Goal: Information Seeking & Learning: Learn about a topic

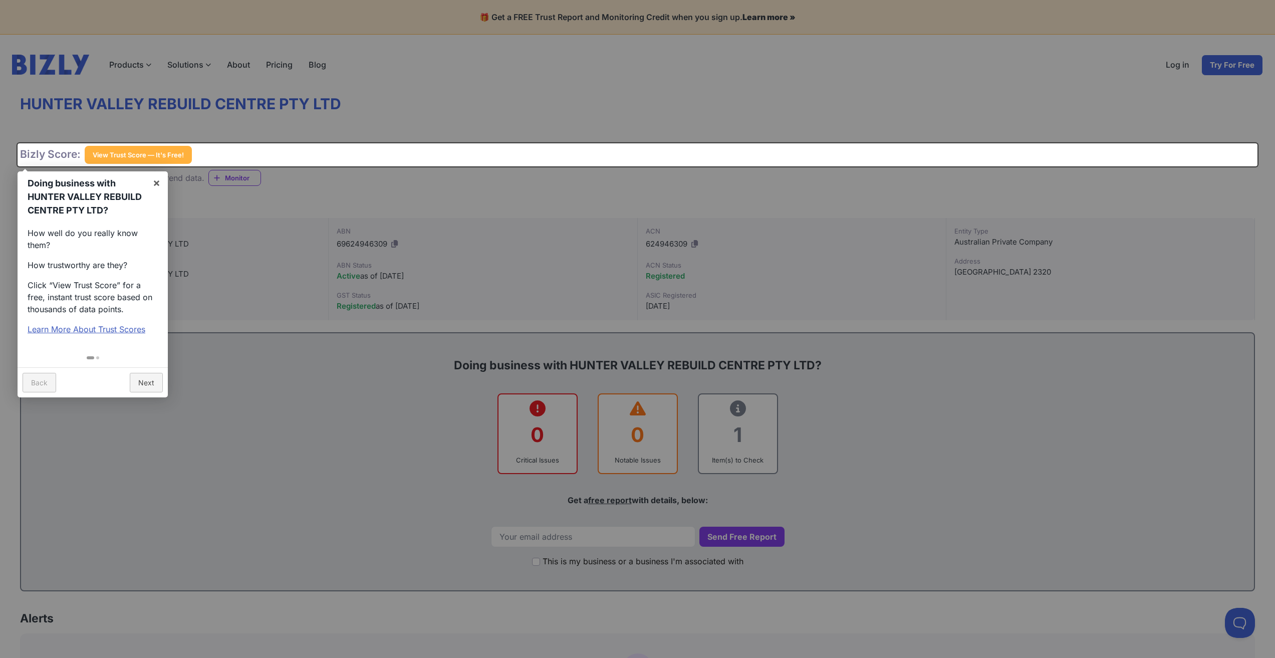
click at [260, 263] on div at bounding box center [637, 329] width 1275 height 658
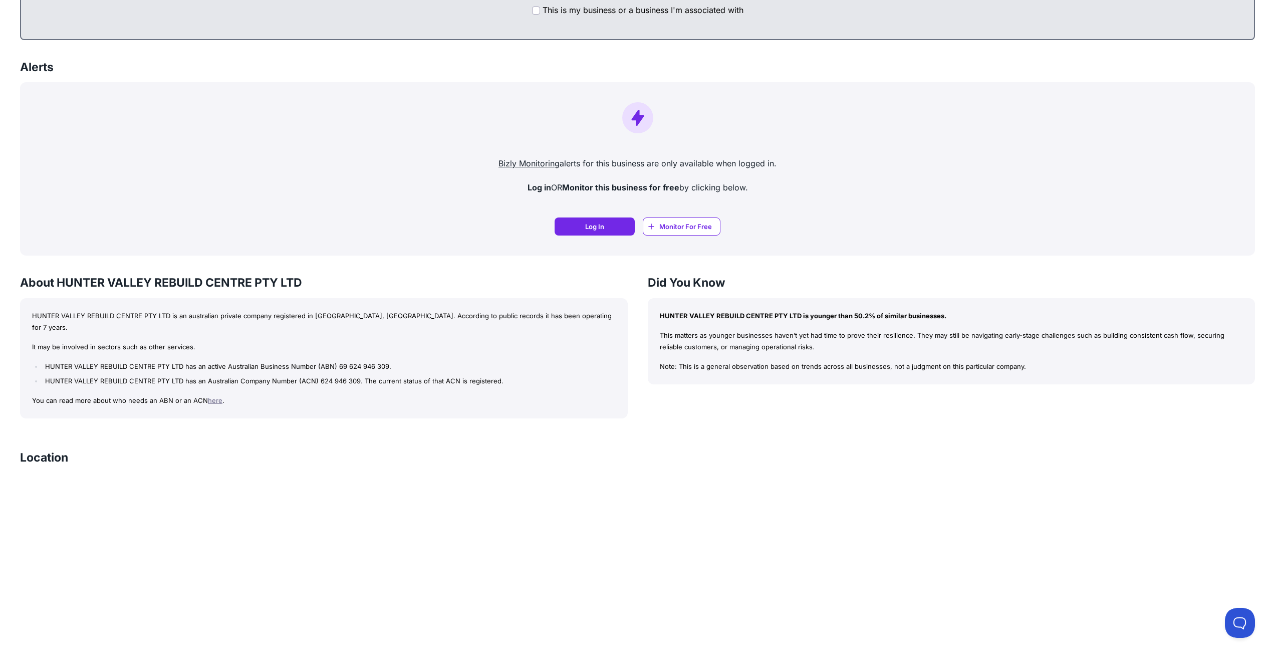
scroll to position [601, 0]
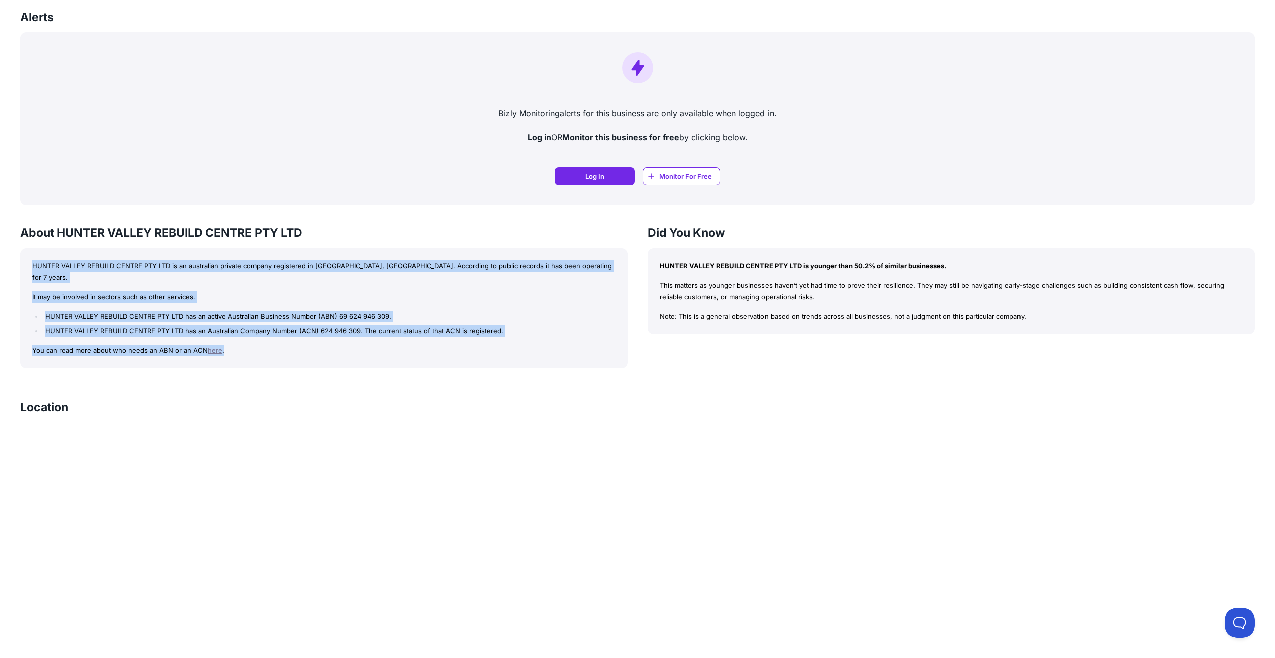
drag, startPoint x: 30, startPoint y: 265, endPoint x: 277, endPoint y: 335, distance: 257.2
click at [277, 335] on div "HUNTER VALLEY REBUILD CENTRE PTY LTD is an australian private company registere…" at bounding box center [324, 308] width 608 height 120
click at [191, 325] on li "HUNTER VALLEY REBUILD CENTRE PTY LTD has an Australian Company Number (ACN) 624…" at bounding box center [329, 331] width 573 height 12
drag, startPoint x: 228, startPoint y: 337, endPoint x: -26, endPoint y: 209, distance: 285.0
click at [0, 209] on html "🎁 Get a FREE Trust Report and Monitoring Credit when you sign up. Learn more » …" at bounding box center [637, 231] width 1275 height 1665
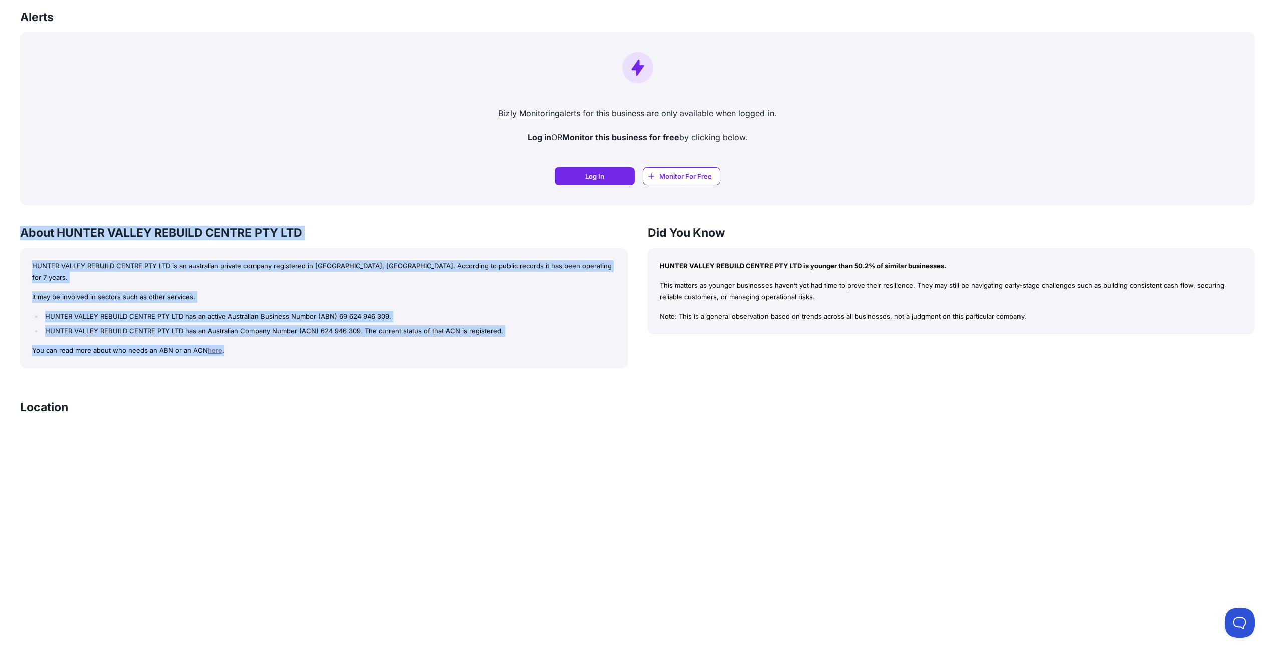
drag, startPoint x: 835, startPoint y: 317, endPoint x: 637, endPoint y: 262, distance: 204.8
click at [641, 267] on div "About HUNTER VALLEY REBUILD CENTRE PTY LTD HUNTER VALLEY REBUILD CENTRE PTY LTD…" at bounding box center [637, 296] width 1235 height 143
drag, startPoint x: 21, startPoint y: 232, endPoint x: 247, endPoint y: 341, distance: 251.6
click at [247, 341] on div "About HUNTER VALLEY REBUILD CENTRE PTY LTD HUNTER VALLEY REBUILD CENTRE PTY LTD…" at bounding box center [324, 296] width 608 height 143
click at [330, 332] on div "HUNTER VALLEY REBUILD CENTRE PTY LTD is an australian private company registere…" at bounding box center [324, 308] width 608 height 120
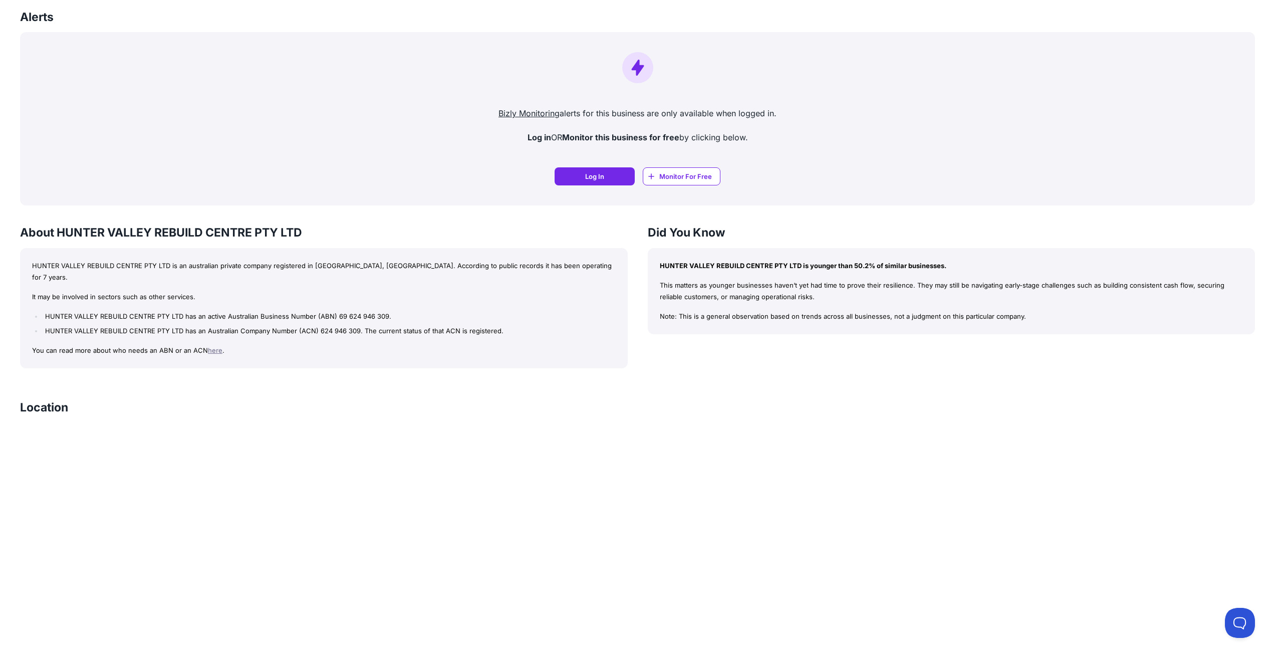
scroll to position [852, 0]
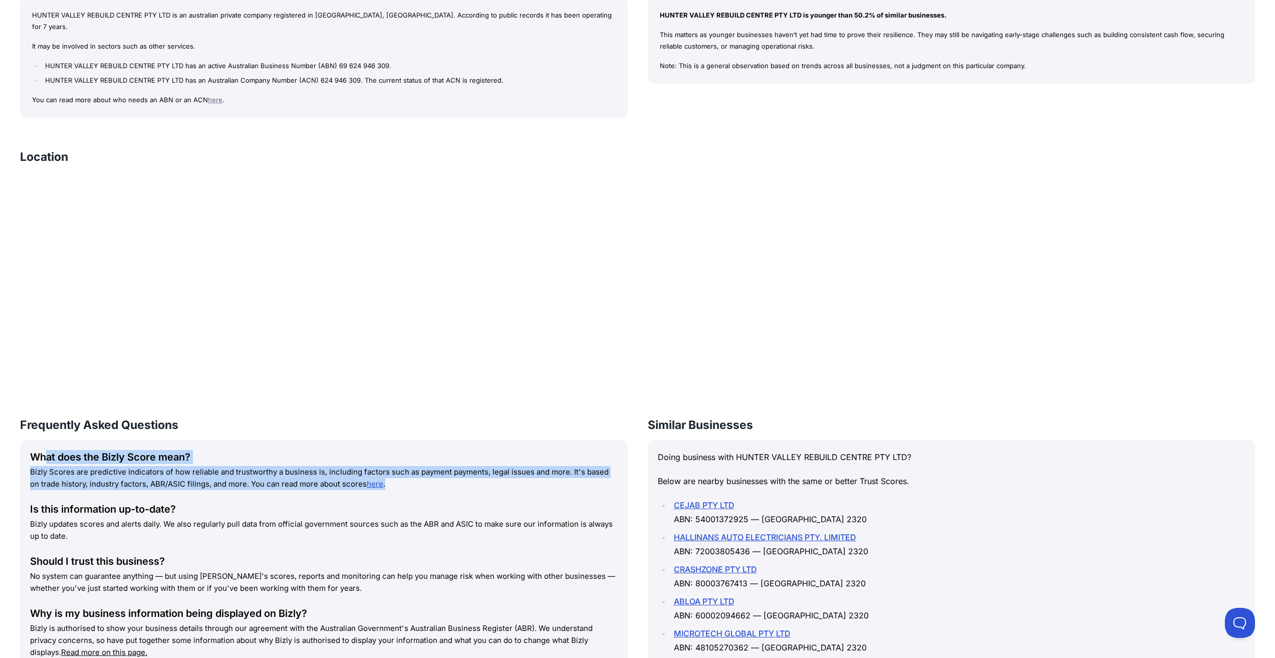
drag, startPoint x: 63, startPoint y: 451, endPoint x: 423, endPoint y: 468, distance: 361.1
click at [423, 468] on div "What does the Bizly Score mean? Bizly Scores are predictive indicators of how r…" at bounding box center [324, 470] width 588 height 40
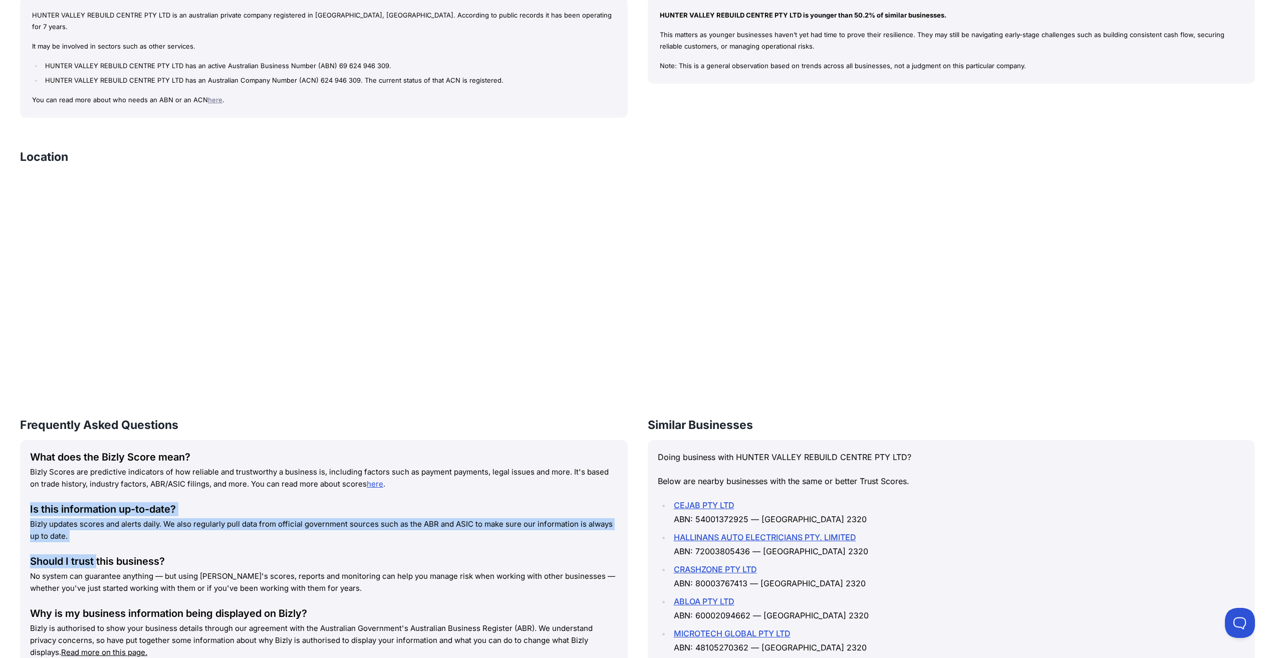
drag, startPoint x: 67, startPoint y: 524, endPoint x: 99, endPoint y: 535, distance: 33.4
click at [97, 535] on div "What does the Bizly Score mean? Bizly Scores are predictive indicators of how r…" at bounding box center [324, 554] width 608 height 228
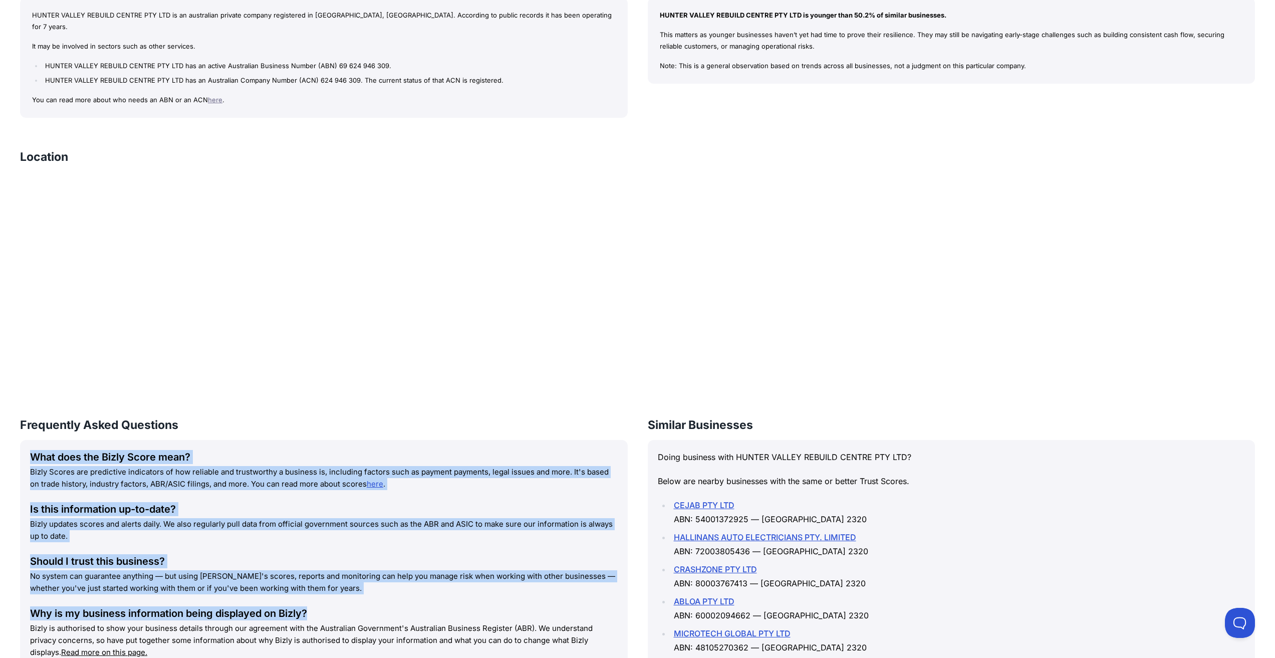
drag, startPoint x: 343, startPoint y: 585, endPoint x: 4, endPoint y: 434, distance: 370.9
click at [231, 502] on div "Is this information up-to-date?" at bounding box center [324, 509] width 588 height 14
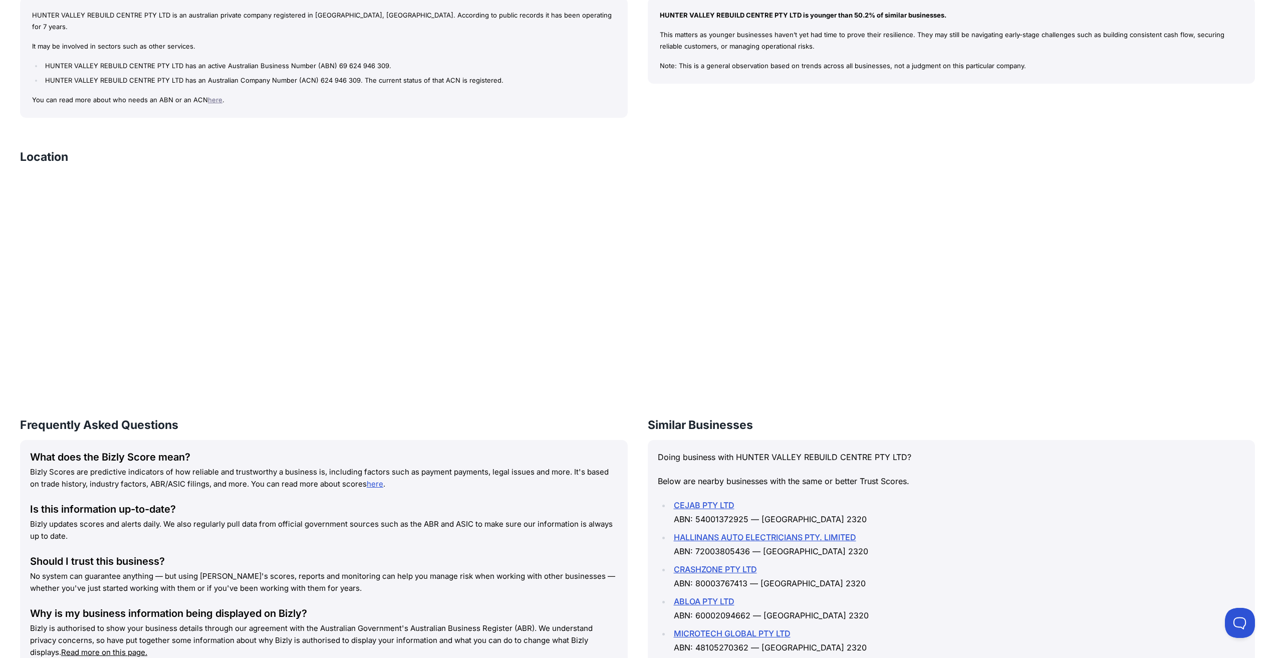
scroll to position [996, 0]
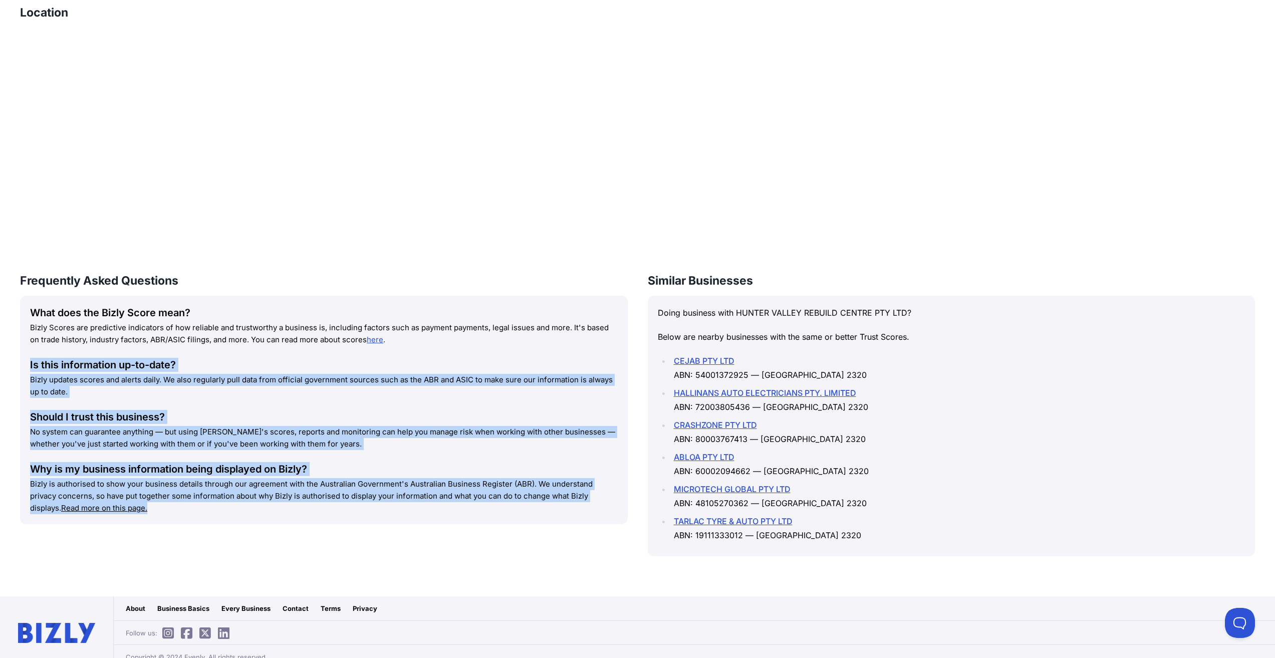
drag, startPoint x: 112, startPoint y: 494, endPoint x: 22, endPoint y: 352, distance: 169.1
click at [22, 352] on div "What does the Bizly Score mean? Bizly Scores are predictive indicators of how r…" at bounding box center [324, 410] width 608 height 228
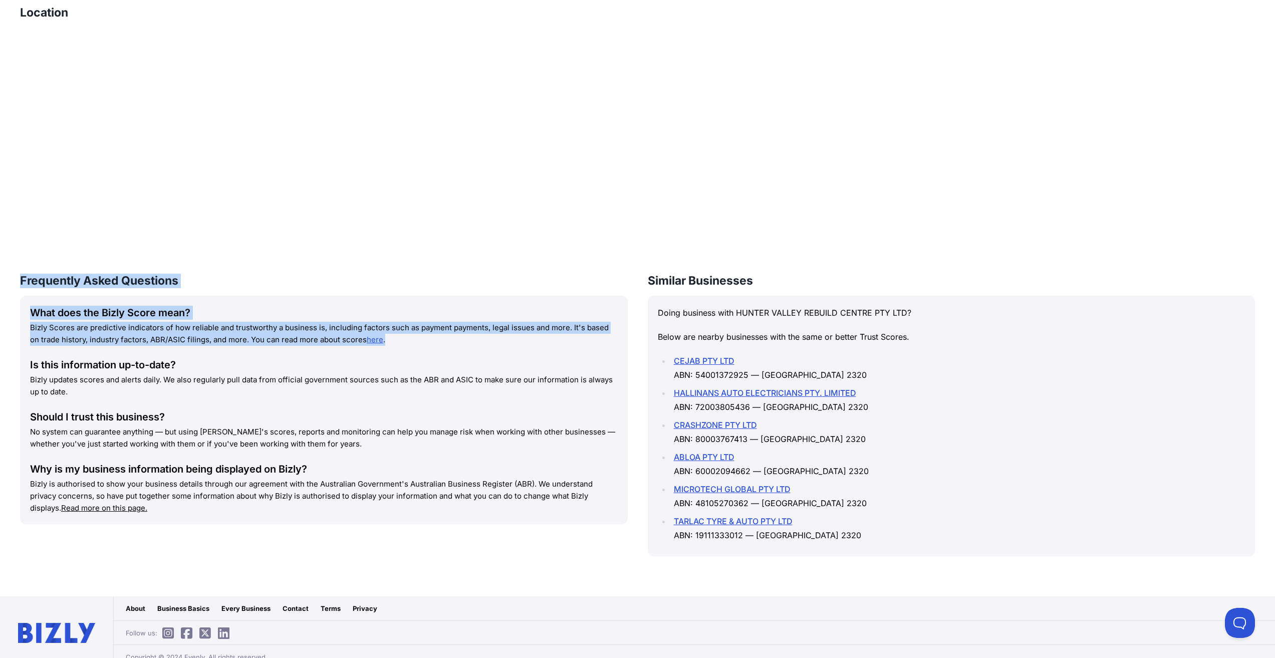
drag, startPoint x: 477, startPoint y: 327, endPoint x: -16, endPoint y: 257, distance: 498.3
click at [55, 309] on div "What does the Bizly Score mean? Bizly Scores are predictive indicators of how r…" at bounding box center [324, 326] width 588 height 40
drag, startPoint x: 53, startPoint y: 302, endPoint x: 384, endPoint y: 331, distance: 332.4
click at [375, 329] on div "What does the Bizly Score mean? Bizly Scores are predictive indicators of how r…" at bounding box center [324, 326] width 588 height 40
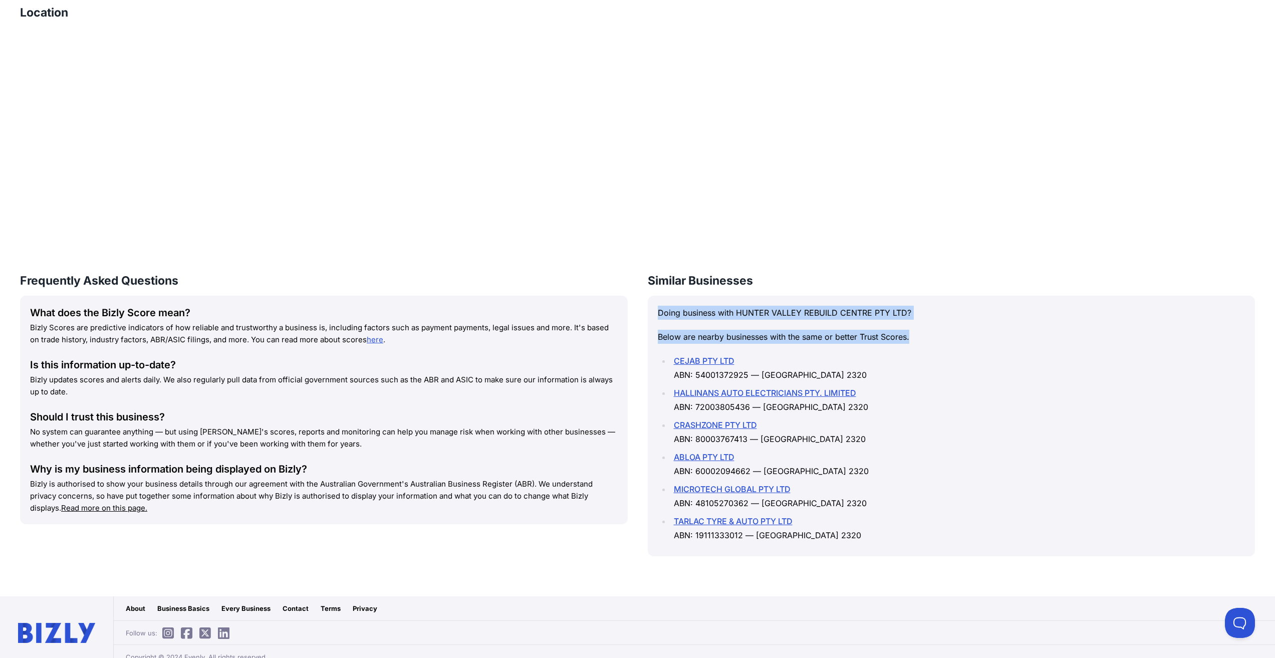
drag, startPoint x: 912, startPoint y: 327, endPoint x: 660, endPoint y: 282, distance: 256.0
click at [660, 282] on div "Similar Businesses Doing business with HUNTER VALLEY REBUILD CENTRE PTY LTD? Be…" at bounding box center [952, 415] width 608 height 283
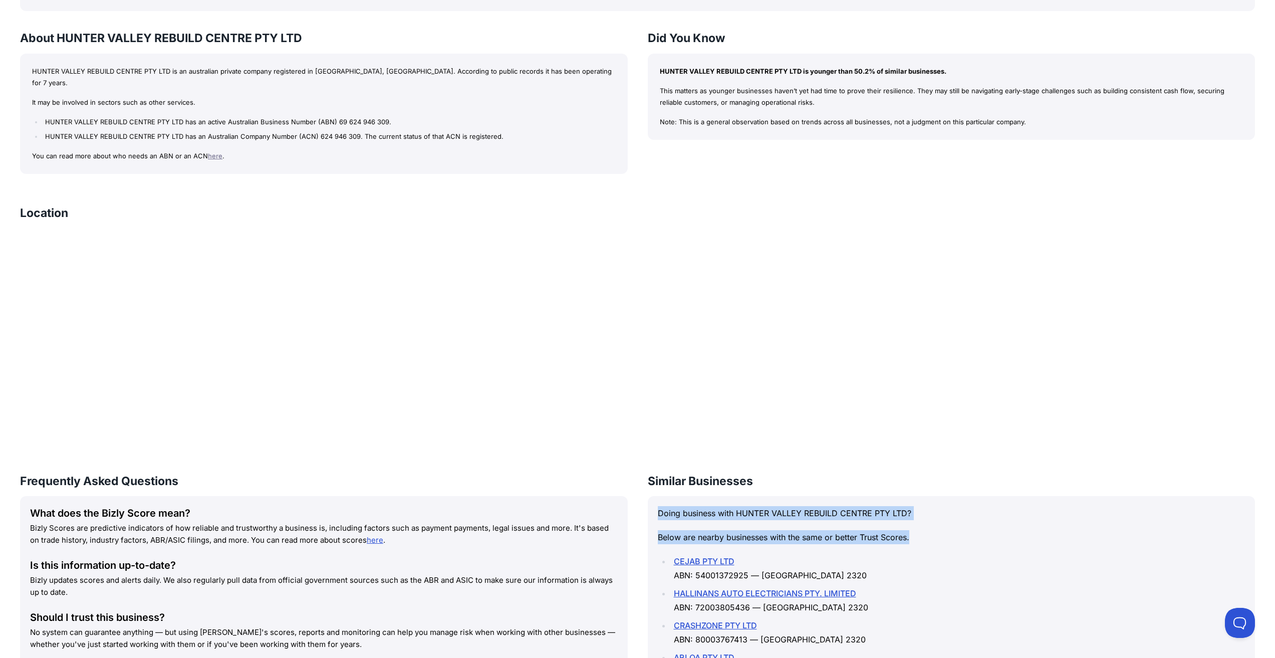
scroll to position [595, 0]
